Goal: Find specific page/section: Find specific page/section

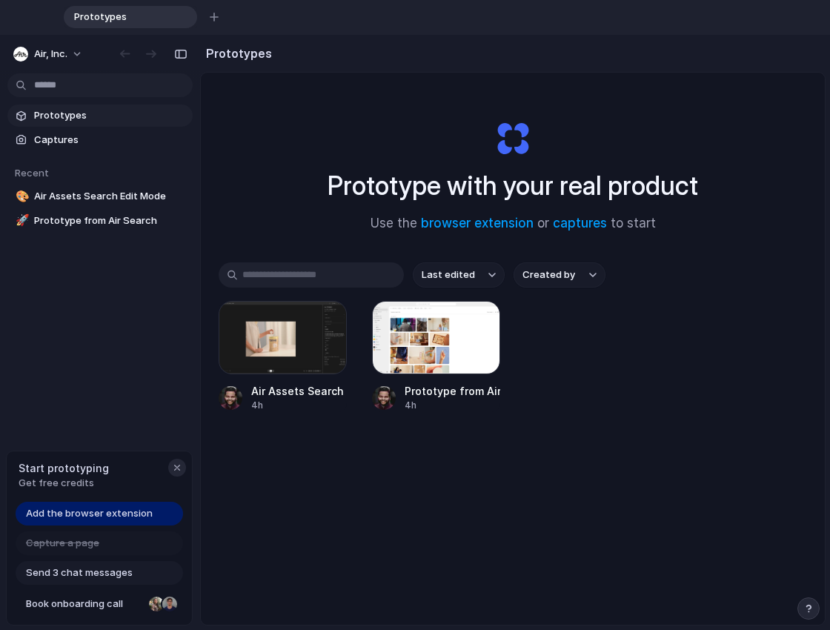
click at [178, 470] on div "button" at bounding box center [177, 467] width 12 height 12
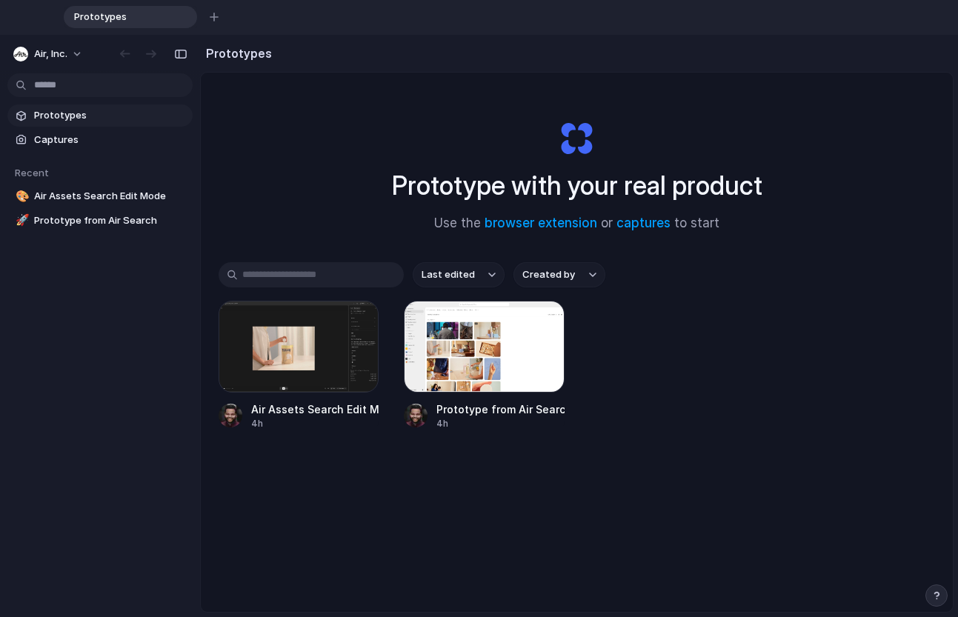
click at [829, 597] on div "button" at bounding box center [936, 595] width 10 height 10
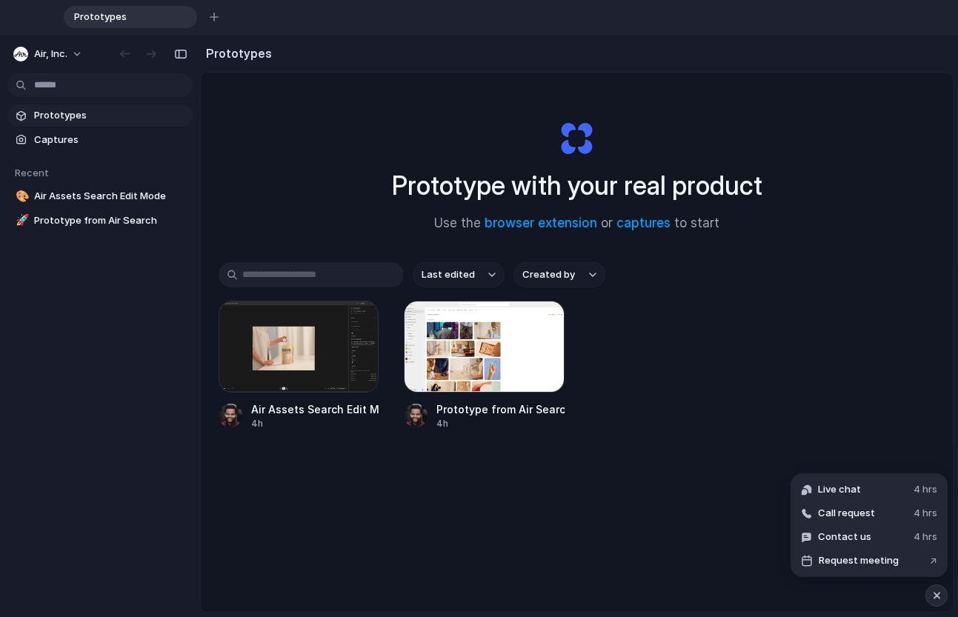
click at [829, 596] on div "button" at bounding box center [936, 596] width 13 height 18
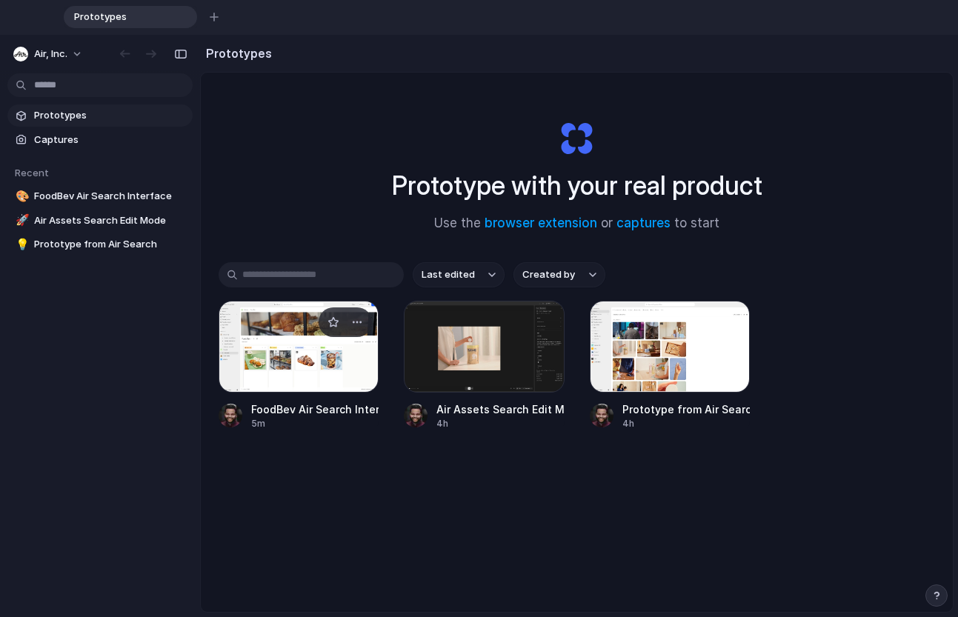
click at [291, 375] on div at bounding box center [299, 347] width 160 height 92
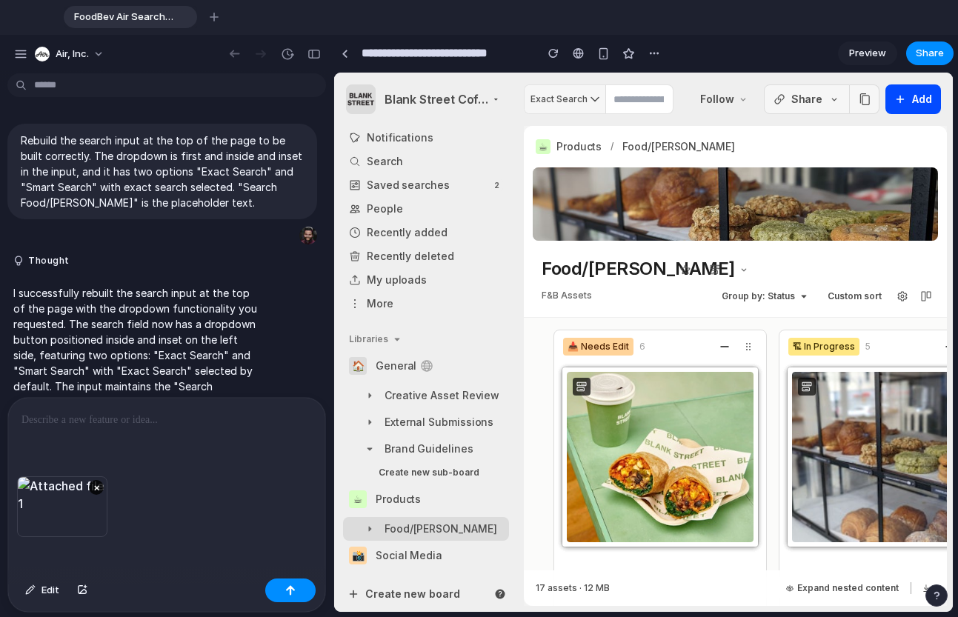
click at [122, 433] on div at bounding box center [166, 437] width 317 height 79
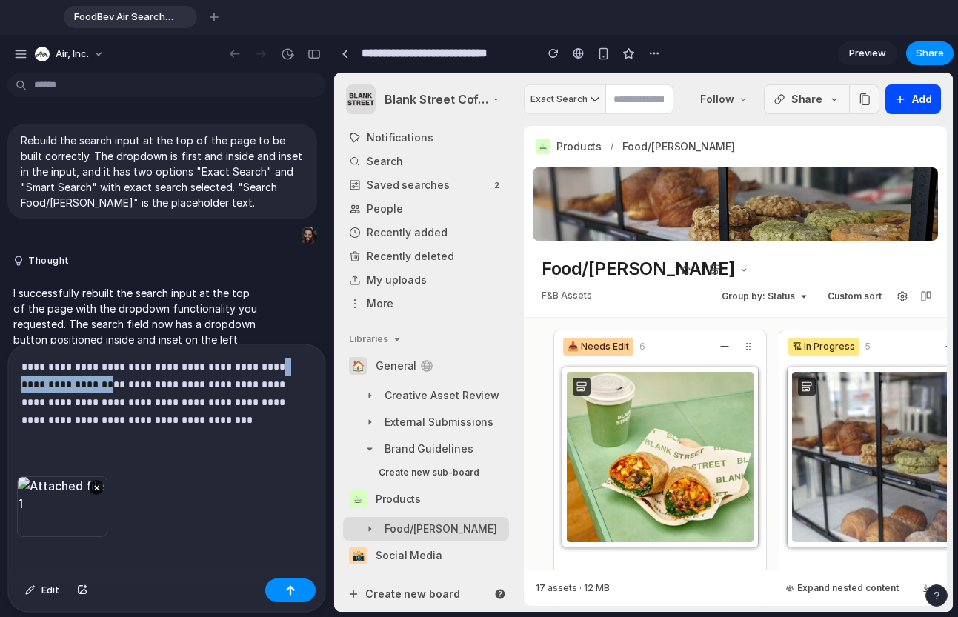
drag, startPoint x: 244, startPoint y: 363, endPoint x: 43, endPoint y: 386, distance: 202.8
click at [43, 386] on p "**********" at bounding box center [166, 393] width 290 height 71
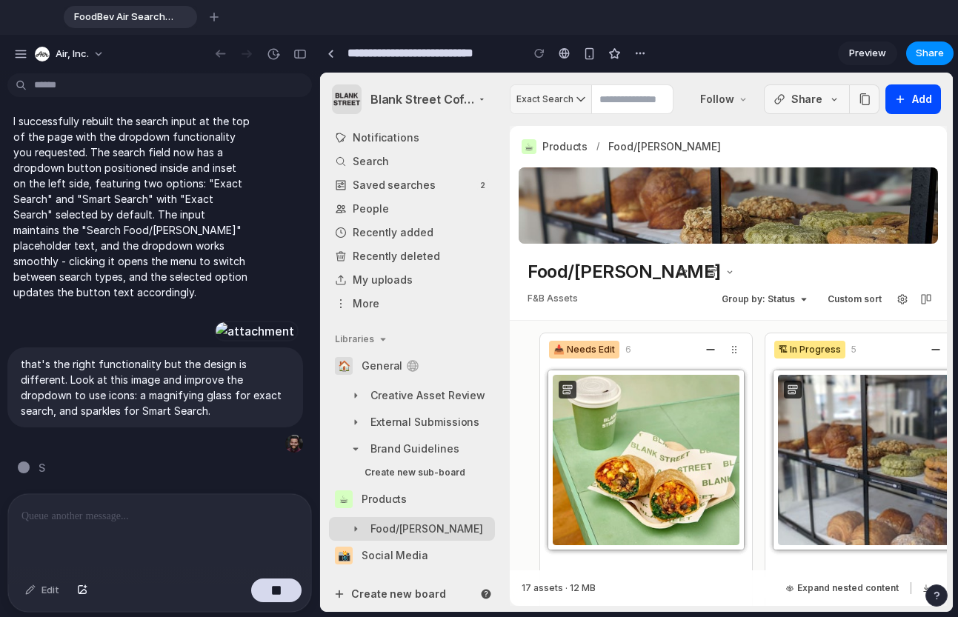
scroll to position [364, 0]
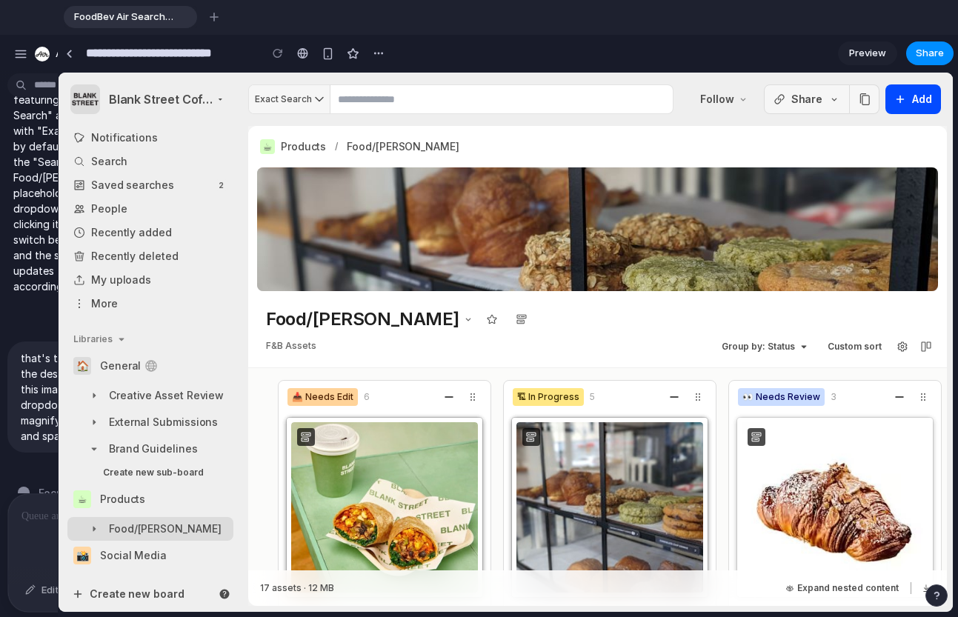
drag, startPoint x: 330, startPoint y: 356, endPoint x: 39, endPoint y: 251, distance: 309.3
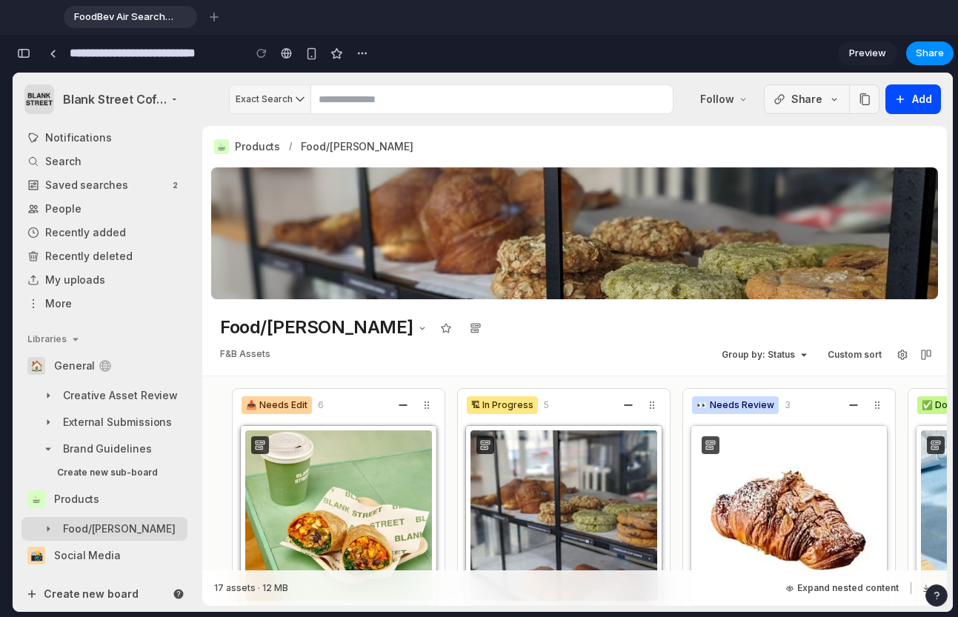
click at [19, 56] on div "button" at bounding box center [23, 53] width 13 height 10
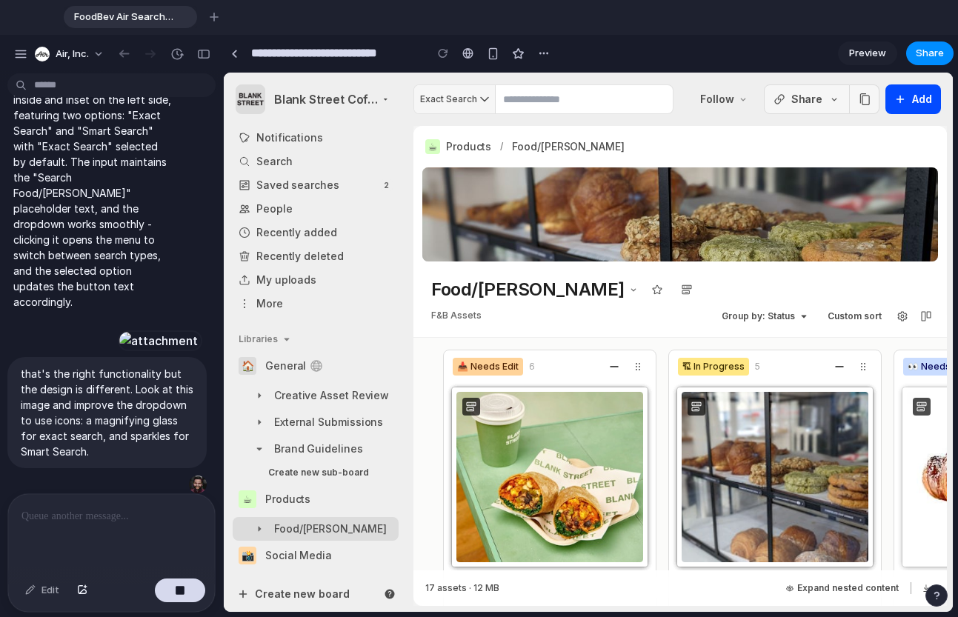
scroll to position [364, 0]
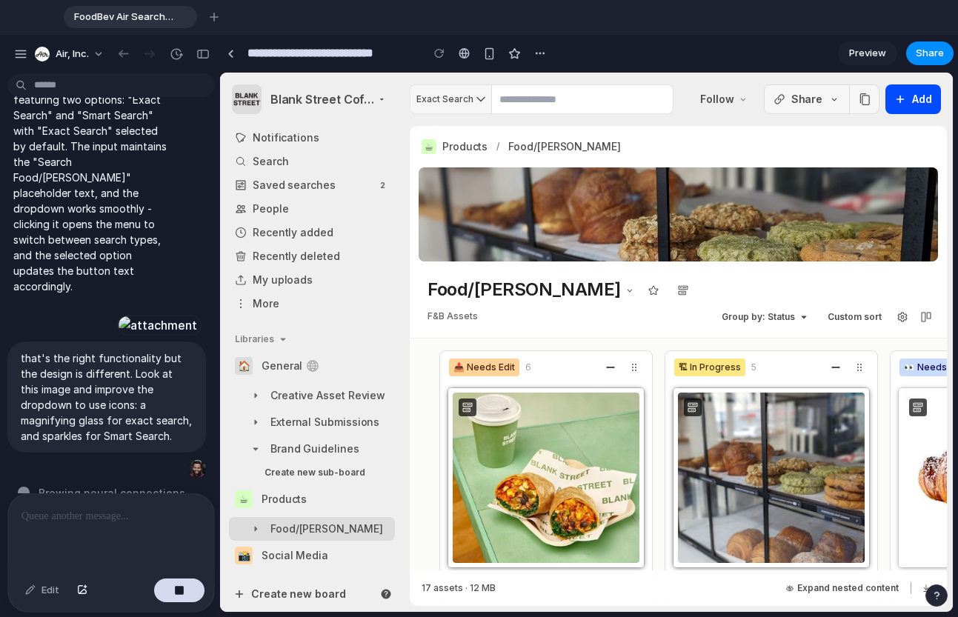
drag, startPoint x: 331, startPoint y: 217, endPoint x: 205, endPoint y: 107, distance: 167.0
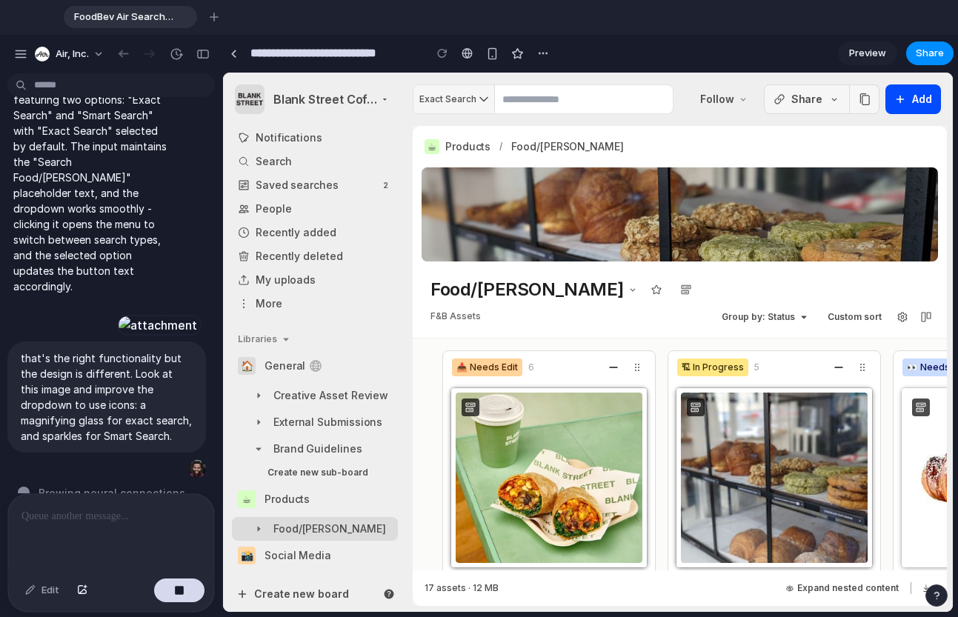
click at [131, 18] on span "FoodBev Air Search Interface" at bounding box center [120, 17] width 105 height 15
click at [388, 57] on input "**********" at bounding box center [333, 53] width 172 height 27
click at [87, 48] on span "Air, Inc." at bounding box center [72, 54] width 33 height 15
click at [77, 47] on div "Settings Invite members Change theme Sign out" at bounding box center [479, 308] width 958 height 617
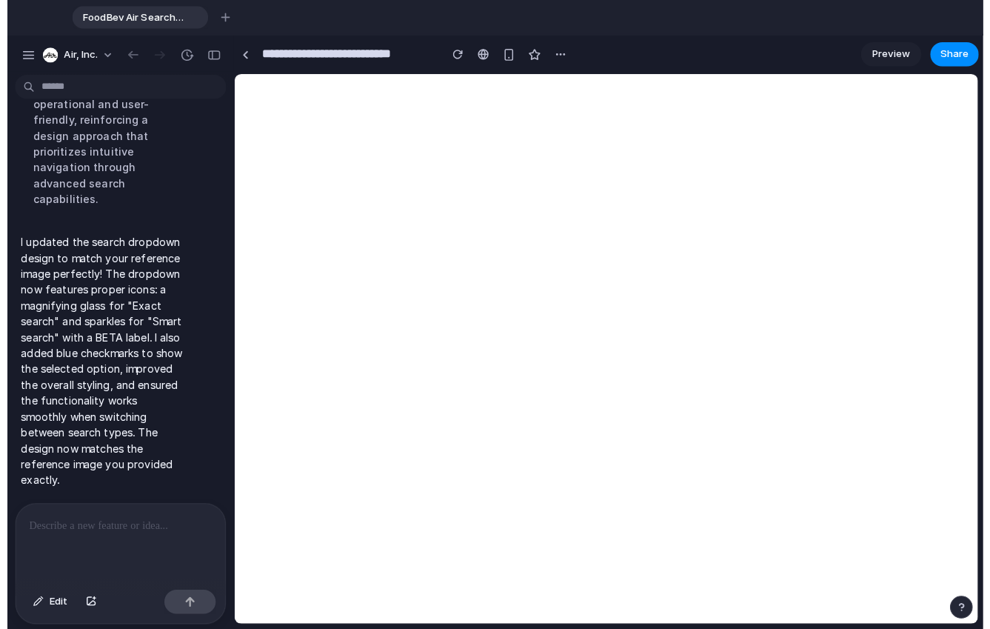
scroll to position [0, 0]
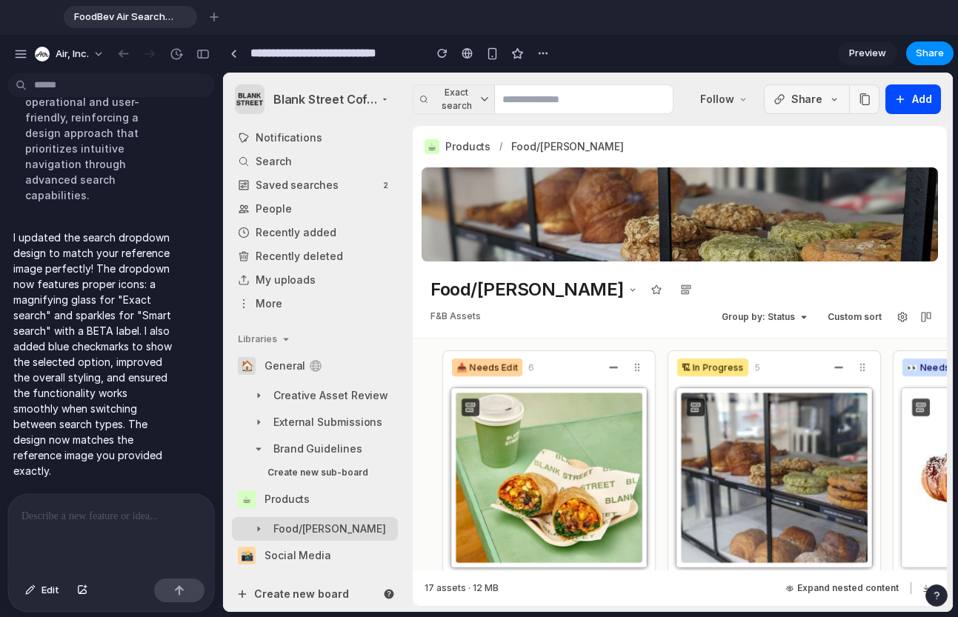
click at [481, 96] on icon at bounding box center [484, 99] width 7 height 6
click at [481, 99] on div "Exact search Smart search BETA" at bounding box center [588, 342] width 730 height 539
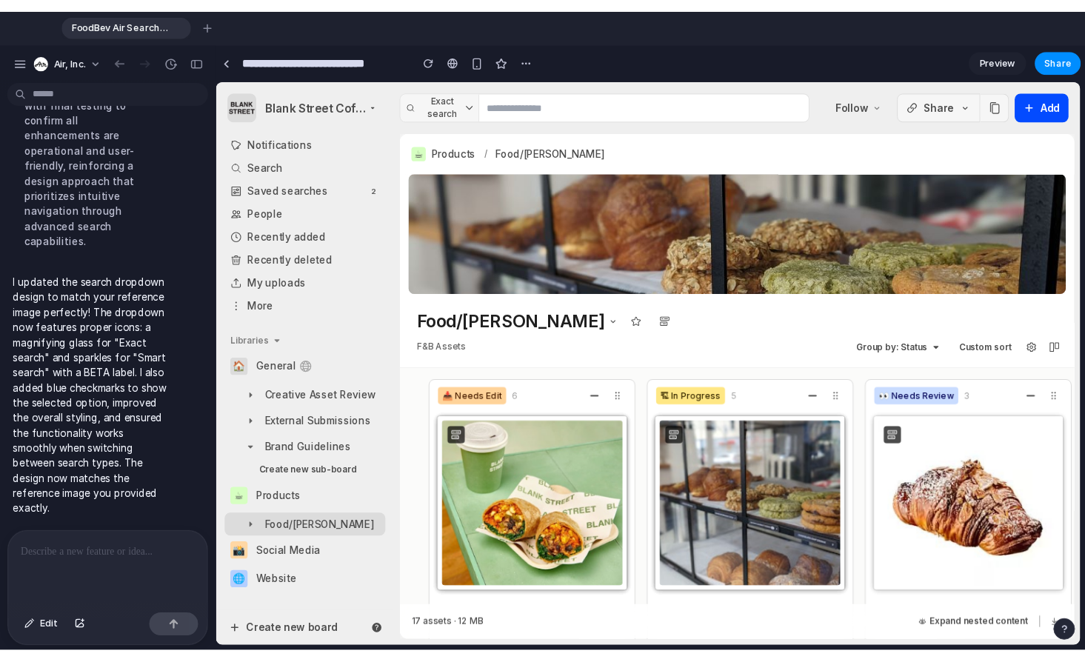
scroll to position [1072, 0]
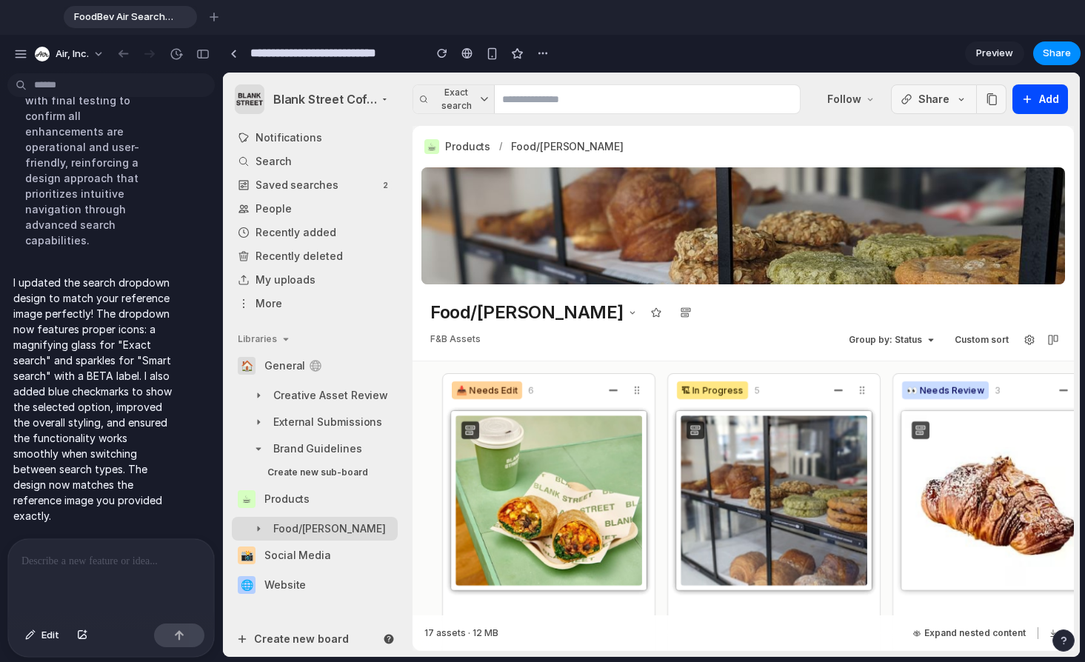
click at [476, 103] on span "Exact search" at bounding box center [457, 99] width 48 height 27
click at [494, 176] on span "Smart search BETA" at bounding box center [489, 170] width 96 height 16
click at [467, 111] on span "Smart search" at bounding box center [457, 99] width 48 height 27
click at [479, 141] on span "Exact search" at bounding box center [489, 140] width 96 height 16
click at [119, 18] on span "FoodBev Air Search Interface" at bounding box center [120, 17] width 105 height 15
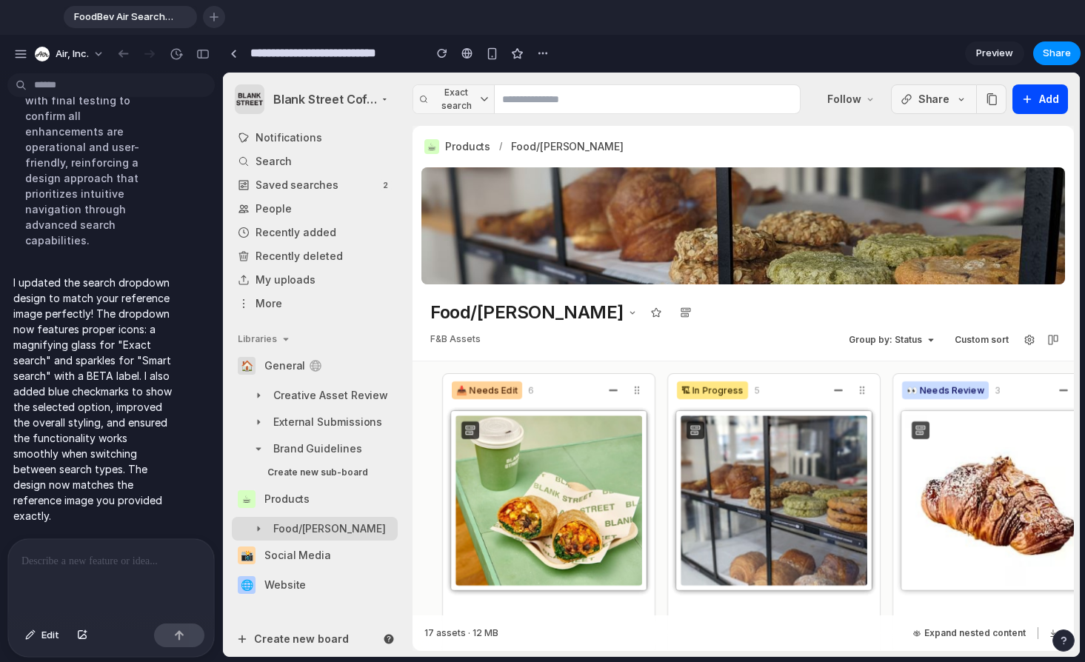
click at [214, 17] on div "button" at bounding box center [214, 17] width 9 height 9
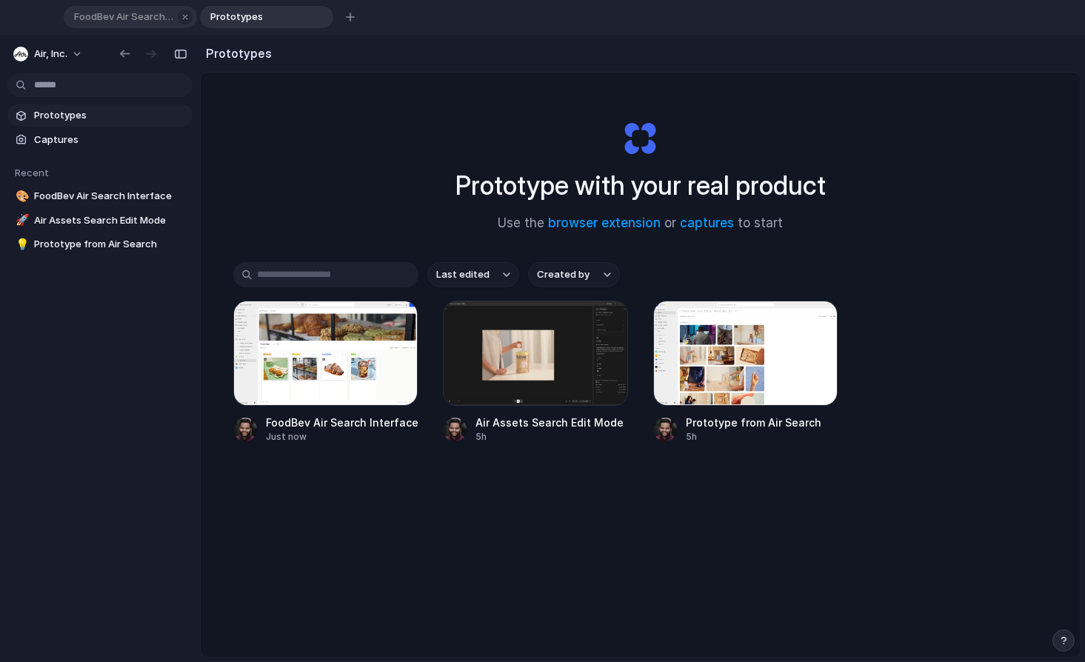
click at [174, 20] on div "FoodBev Air Search Interface" at bounding box center [130, 17] width 133 height 22
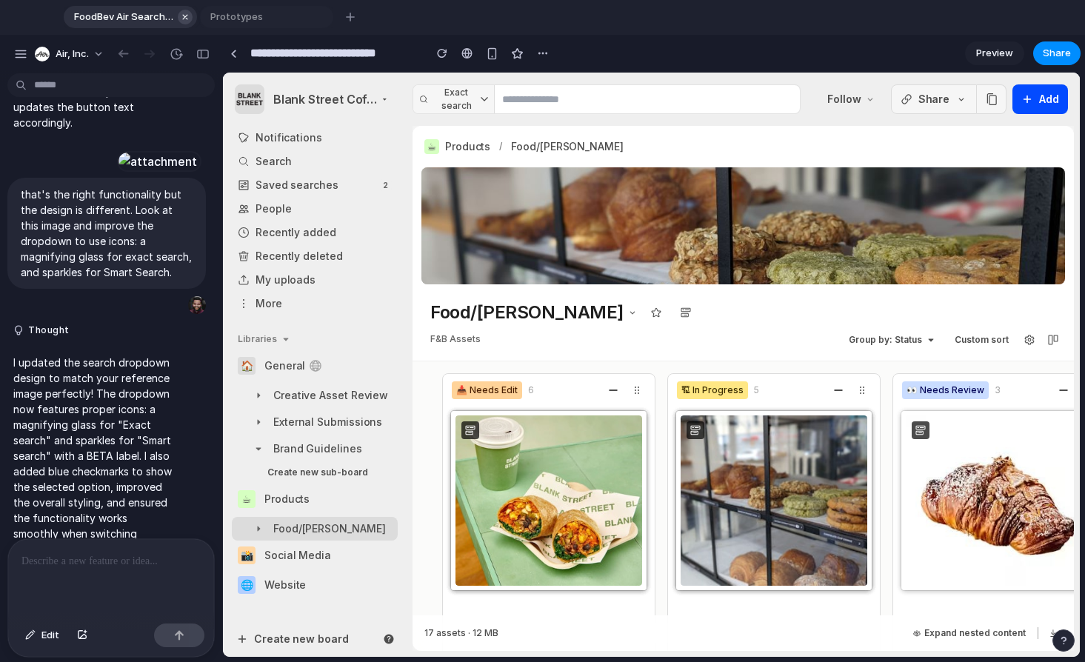
scroll to position [644, 0]
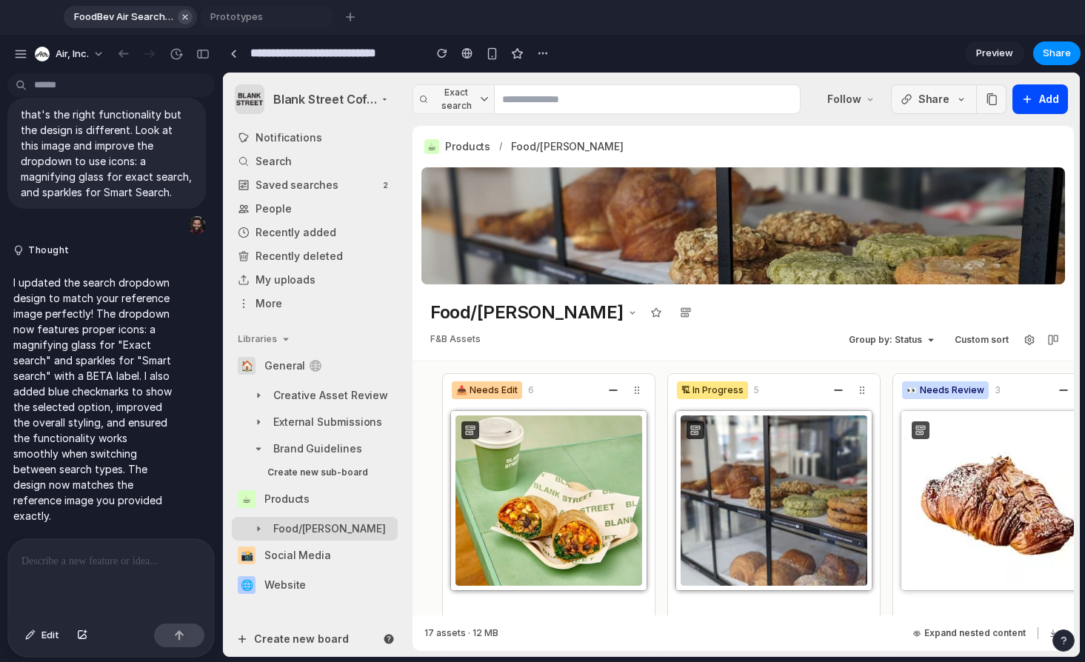
click at [186, 19] on div "button" at bounding box center [185, 17] width 10 height 10
